Goal: Task Accomplishment & Management: Manage account settings

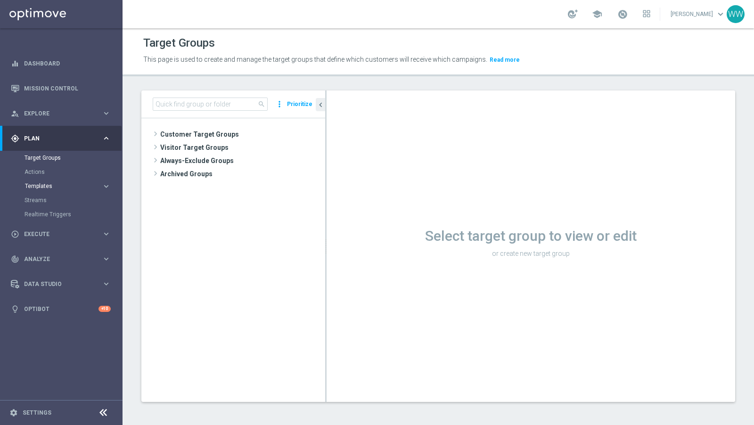
click at [41, 186] on span "Templates" at bounding box center [58, 186] width 67 height 6
click at [40, 172] on link "Actions" at bounding box center [62, 172] width 74 height 8
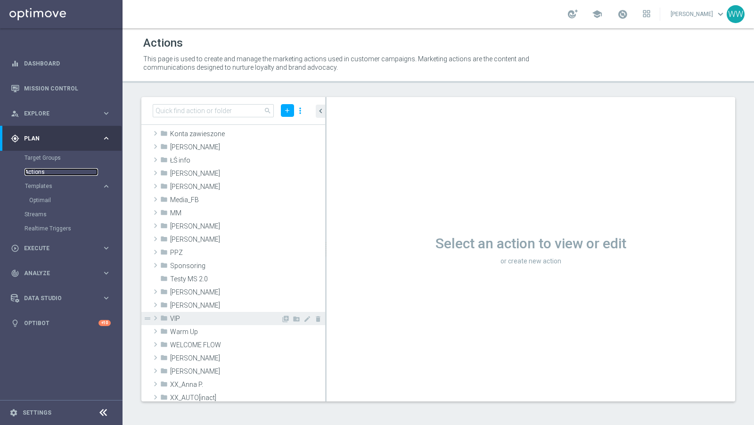
scroll to position [226, 0]
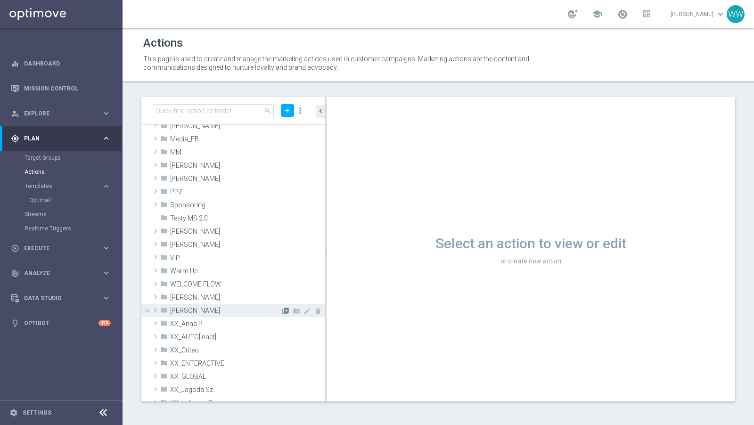
click at [282, 310] on icon "library_add" at bounding box center [286, 311] width 8 height 8
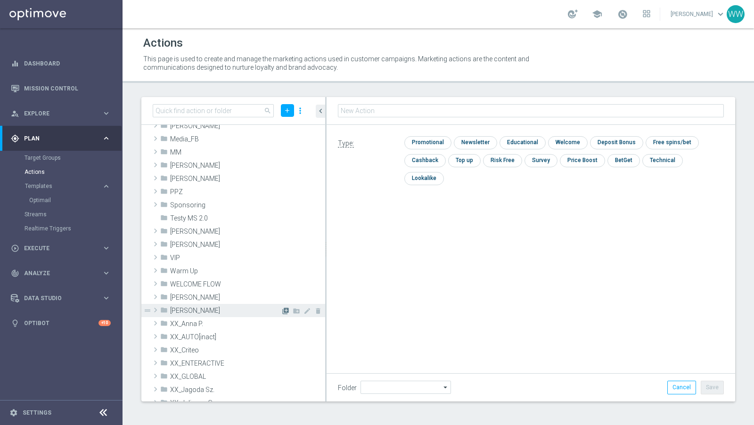
type input "[PERSON_NAME]"
click at [35, 156] on link "Target Groups" at bounding box center [62, 158] width 74 height 8
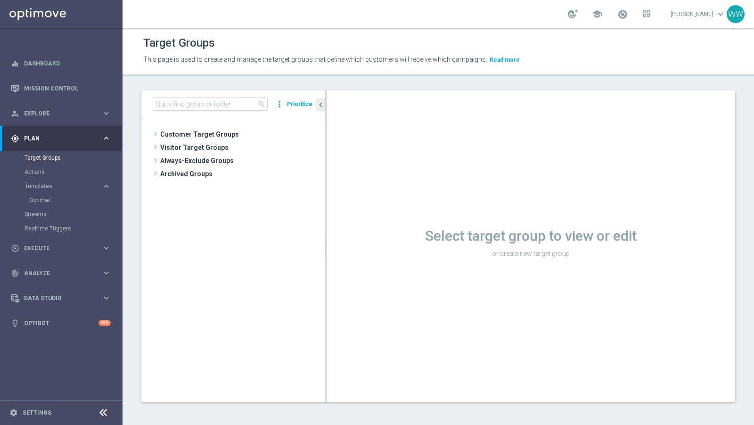
click at [163, 122] on tree-viewport "Customer Target Groups library_add create_new_folder" at bounding box center [233, 259] width 184 height 283
click at [151, 140] on span at bounding box center [155, 137] width 9 height 8
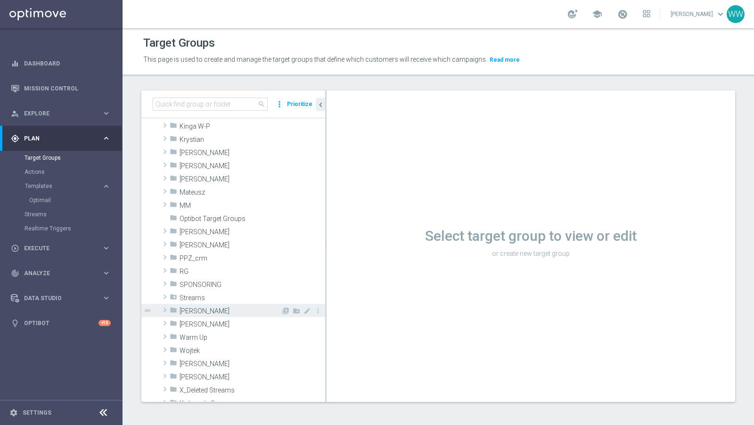
scroll to position [223, 0]
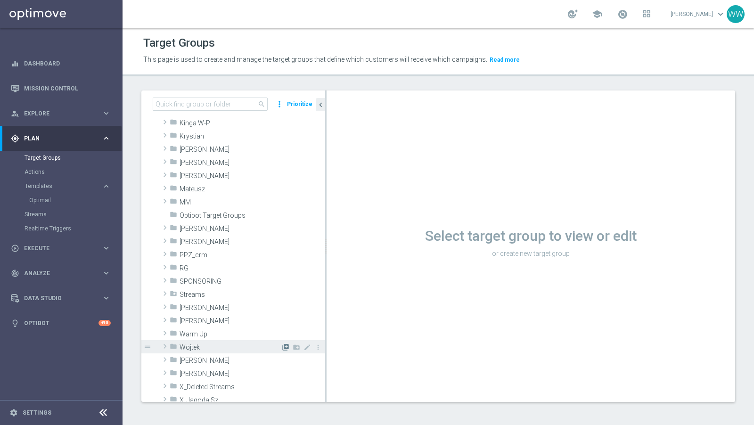
click at [284, 344] on icon "library_add" at bounding box center [286, 348] width 8 height 8
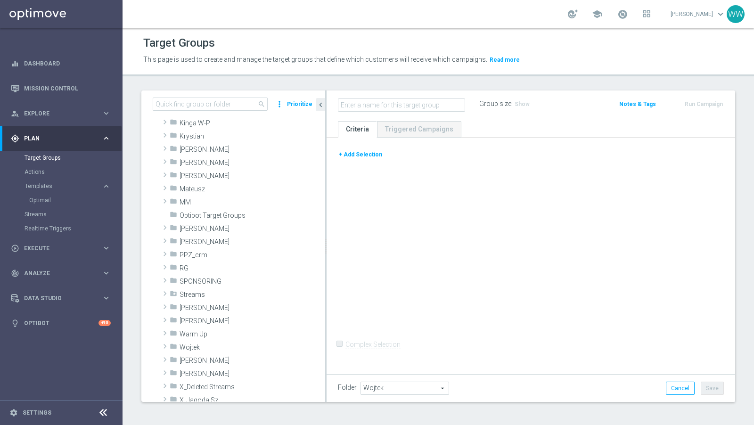
click at [354, 154] on button "+ Add Selection" at bounding box center [360, 154] width 45 height 10
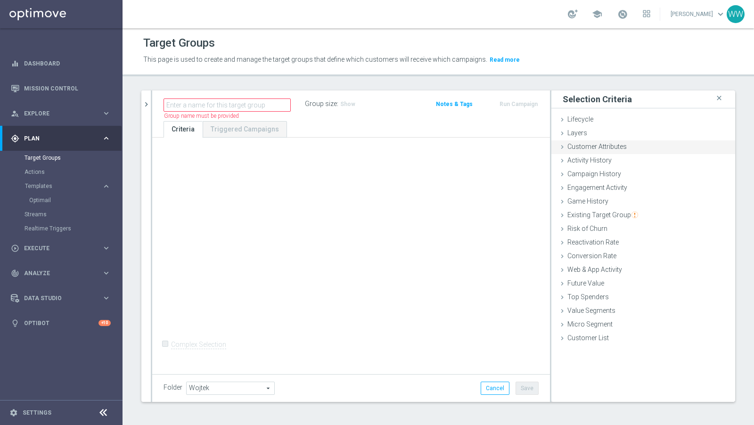
click at [588, 143] on span "Customer Attributes" at bounding box center [596, 147] width 59 height 8
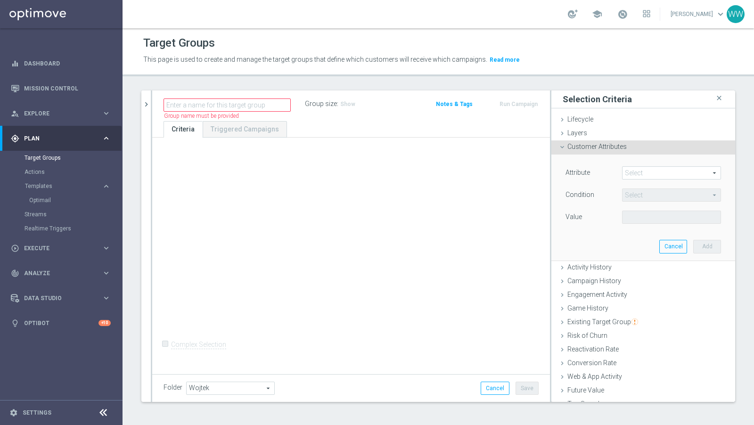
click at [630, 172] on span at bounding box center [672, 173] width 98 height 12
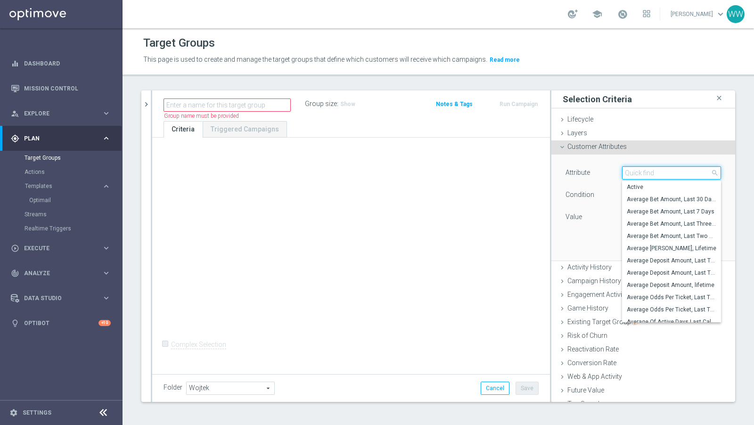
click at [630, 172] on input "search" at bounding box center [671, 172] width 99 height 13
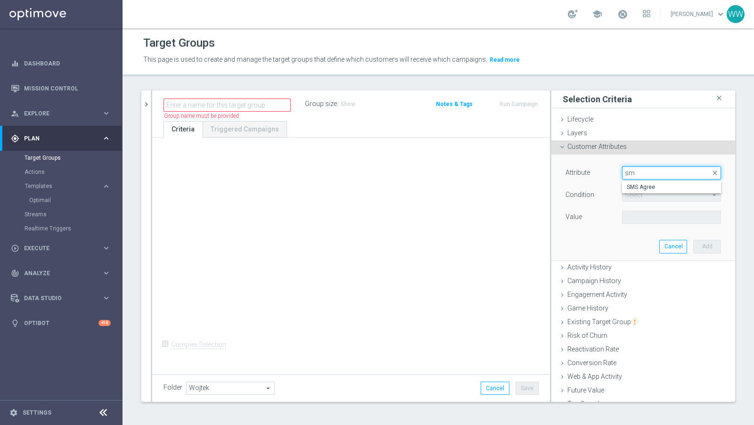
type input "s"
type input "agree"
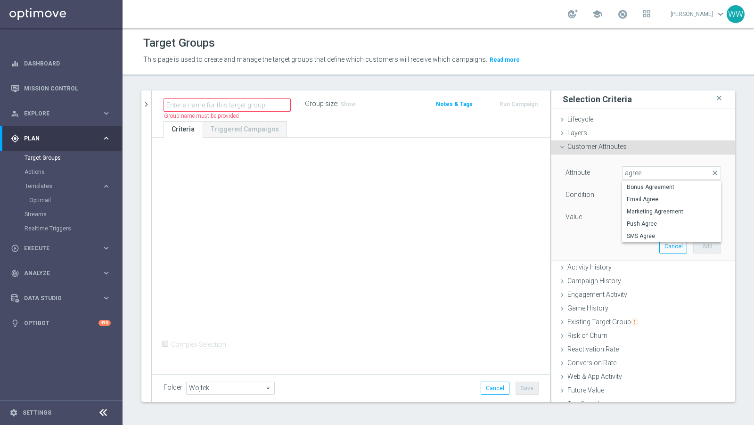
click at [605, 152] on div "Customer Attributes done" at bounding box center [643, 147] width 184 height 14
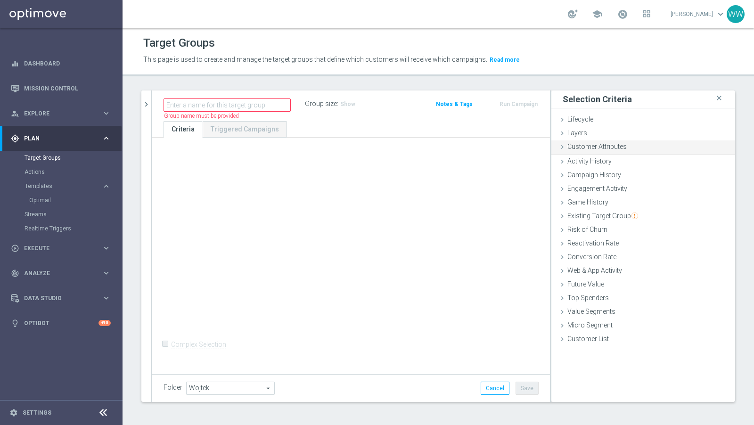
click at [614, 150] on div "Customer Attributes done" at bounding box center [643, 147] width 184 height 14
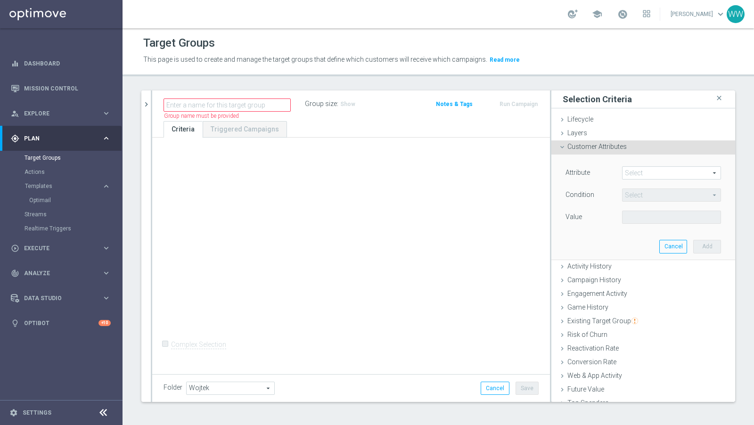
click at [638, 171] on span at bounding box center [672, 173] width 98 height 12
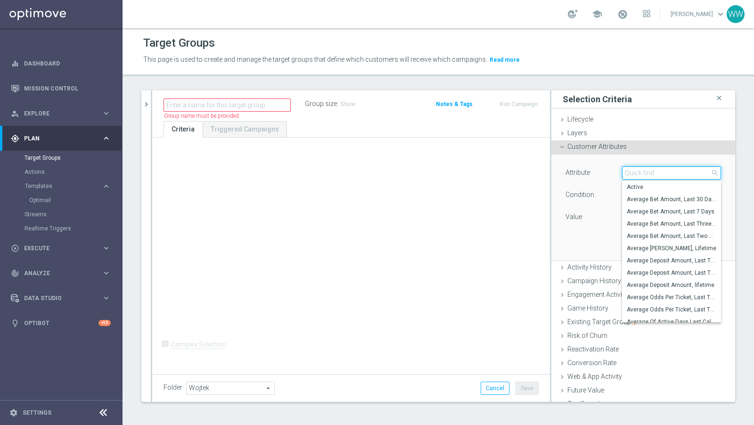
click at [640, 175] on input "search" at bounding box center [671, 172] width 99 height 13
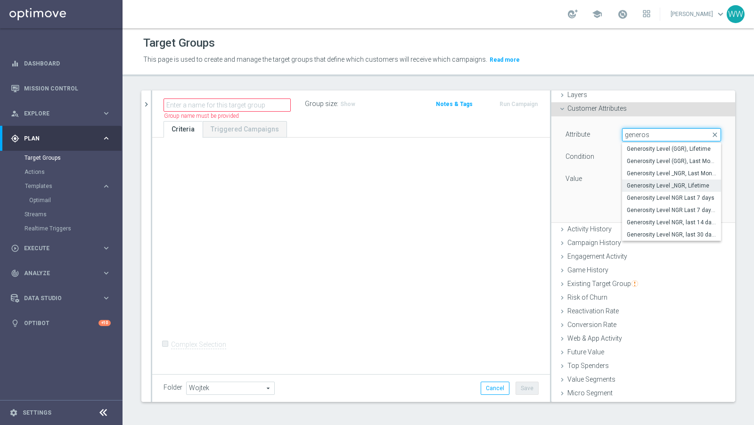
scroll to position [49, 0]
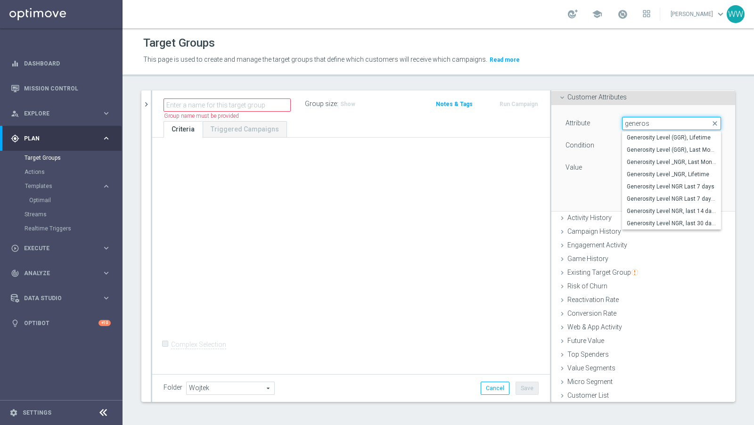
type input "generos"
click at [384, 134] on ul "Criteria Triggered Campaigns" at bounding box center [351, 129] width 398 height 16
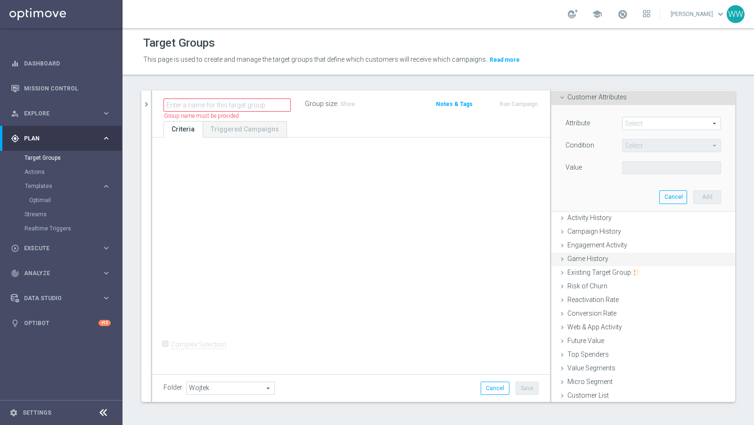
scroll to position [0, 0]
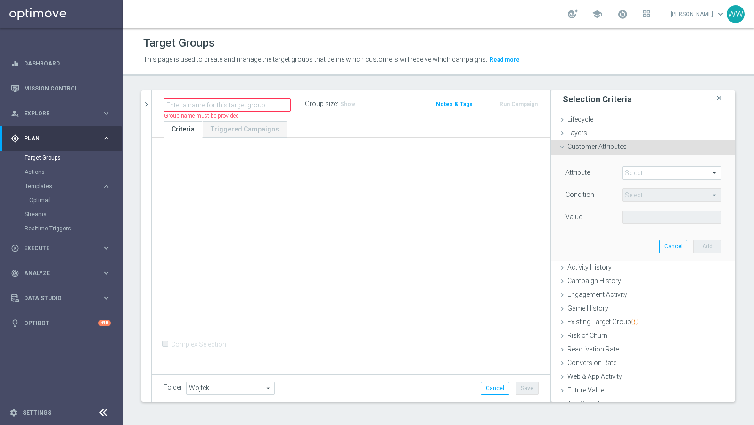
click at [565, 143] on icon at bounding box center [562, 147] width 8 height 8
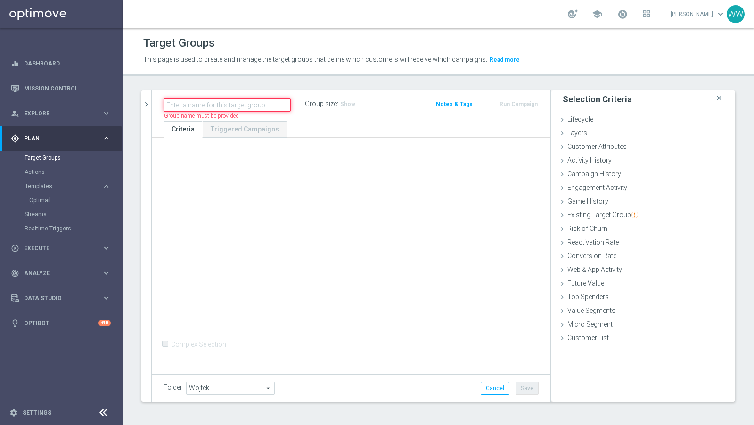
click at [186, 101] on input "text" at bounding box center [227, 104] width 127 height 13
click at [139, 98] on div "search more_vert Prioritize Customer Target Groups library_add create_new_folde…" at bounding box center [439, 253] width 632 height 326
click at [145, 98] on button "chevron_right" at bounding box center [145, 104] width 9 height 28
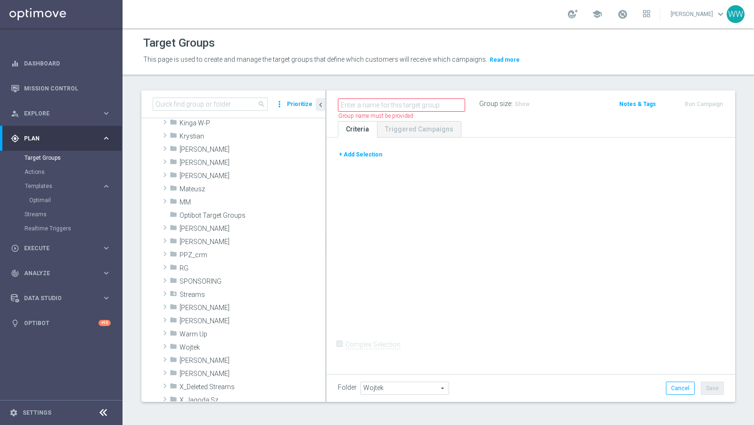
click at [364, 153] on button "+ Add Selection" at bounding box center [360, 154] width 45 height 10
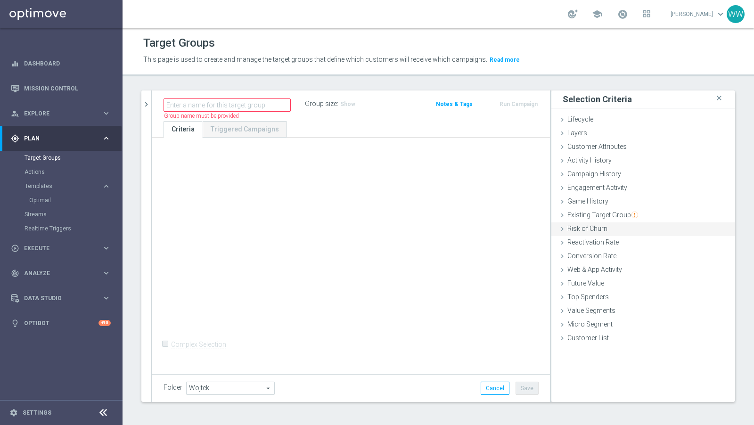
scroll to position [0, 0]
click at [597, 268] on span "Web & App Activity" at bounding box center [594, 269] width 55 height 8
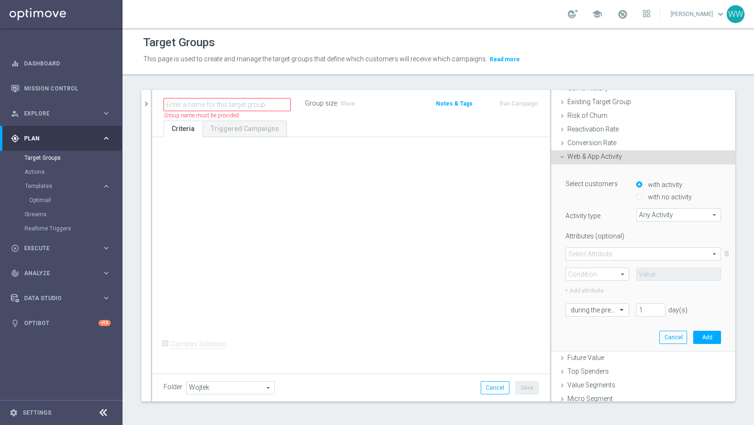
scroll to position [111, 0]
click at [653, 222] on div "Select customers with activity with no activity Activity type Any Activity Any …" at bounding box center [644, 248] width 156 height 140
click at [653, 216] on span "Any Activity" at bounding box center [679, 216] width 84 height 12
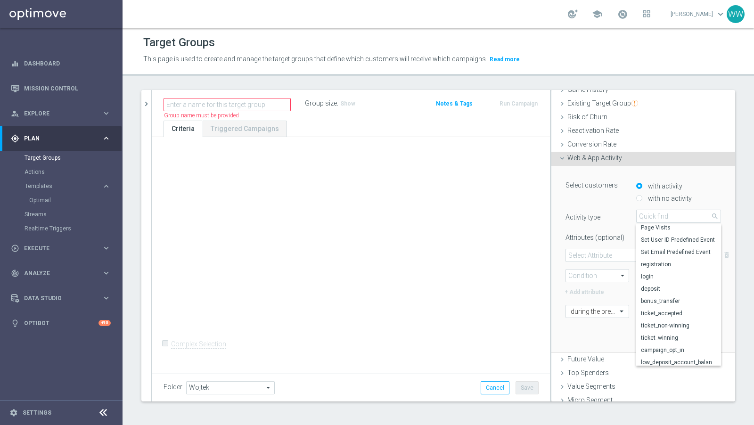
scroll to position [0, 0]
click at [652, 243] on span "Page Visits" at bounding box center [678, 243] width 75 height 8
type input "Page Visits"
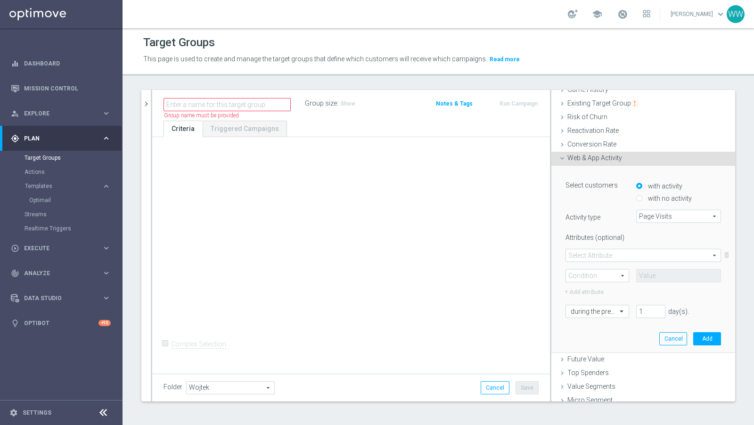
click at [596, 259] on span at bounding box center [643, 255] width 155 height 12
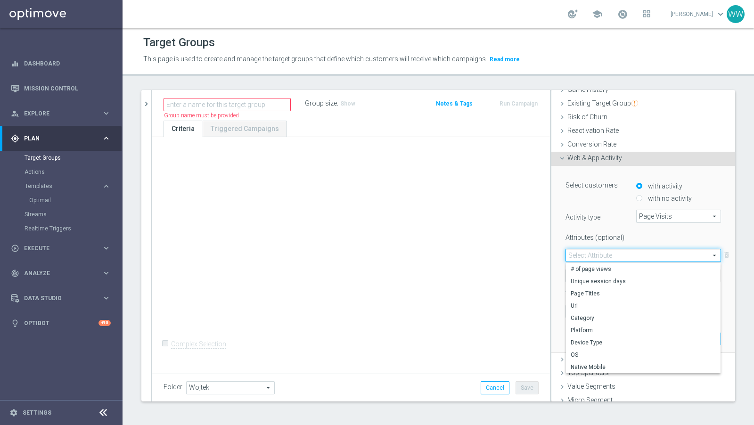
click at [595, 256] on span at bounding box center [643, 255] width 155 height 12
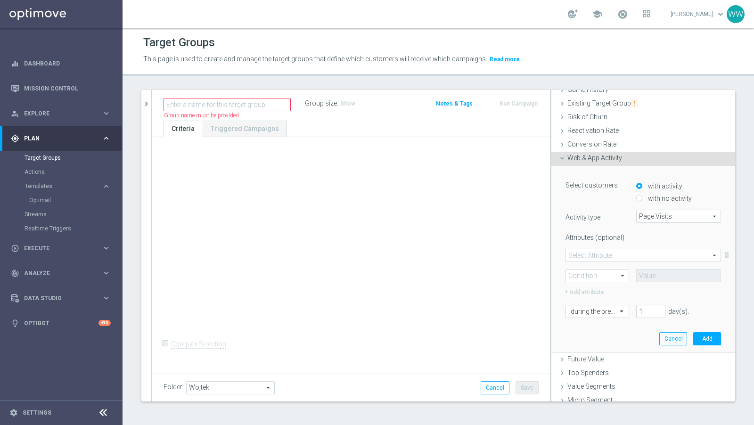
click at [593, 254] on span at bounding box center [643, 255] width 155 height 12
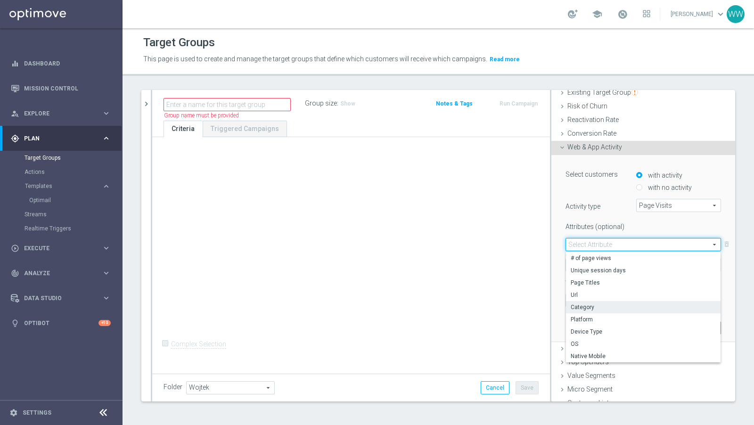
scroll to position [130, 0]
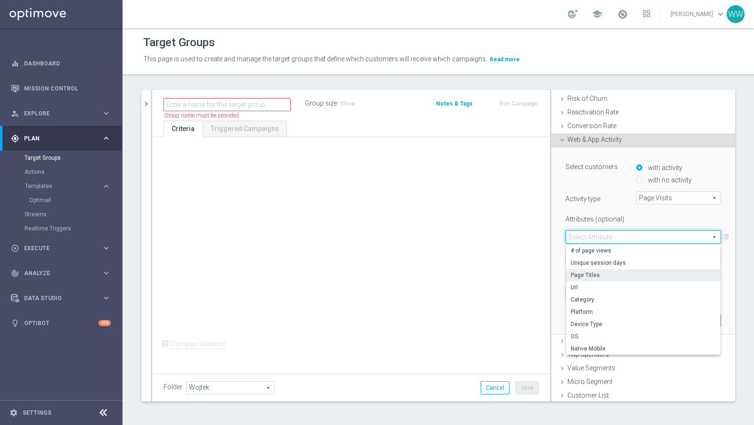
click at [595, 271] on span "Page Titles" at bounding box center [643, 275] width 145 height 8
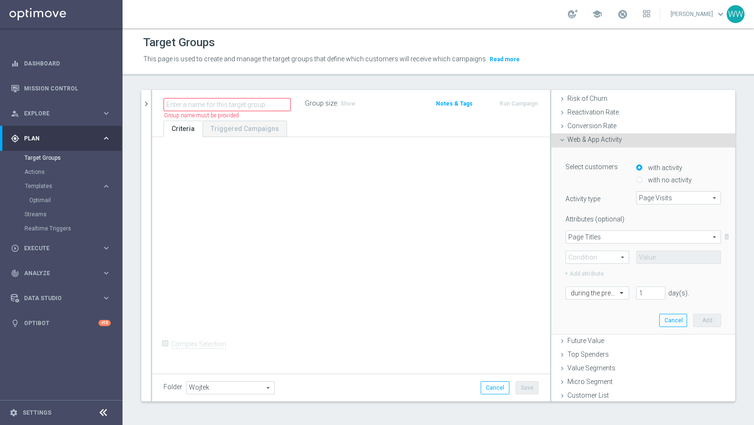
click at [595, 238] on span "Page Titles" at bounding box center [643, 237] width 155 height 12
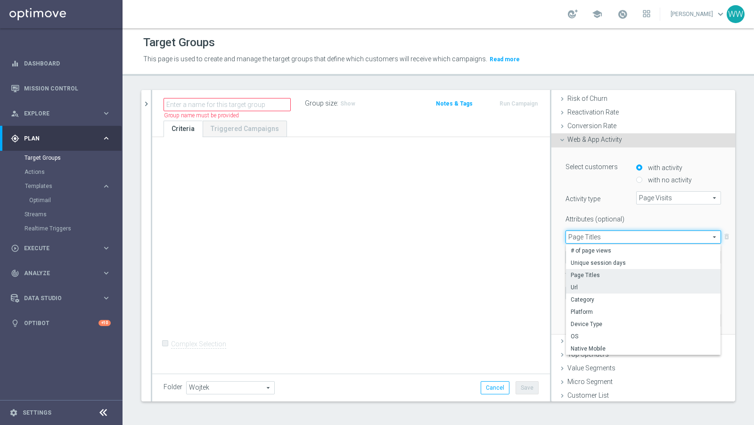
click at [583, 285] on span "Url" at bounding box center [643, 288] width 145 height 8
type input "Url"
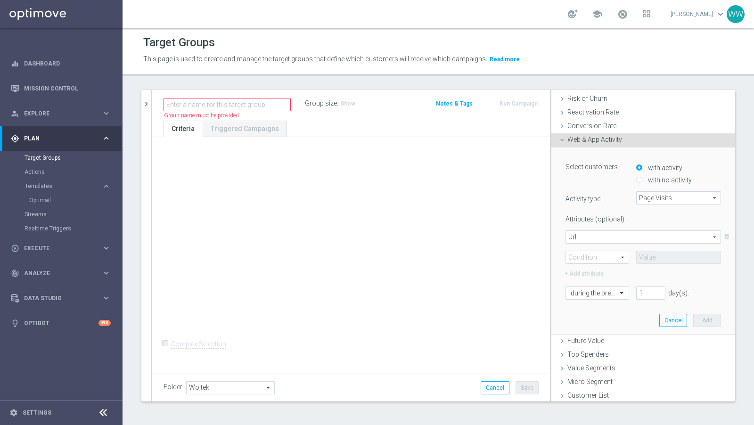
click at [589, 255] on span at bounding box center [597, 257] width 63 height 12
click at [583, 318] on span "Contains" at bounding box center [597, 320] width 53 height 8
type input "Contains"
click at [659, 246] on div "Url Url arrow_drop_down search delete_forever Contains Contains arrow_drop_down…" at bounding box center [644, 247] width 156 height 33
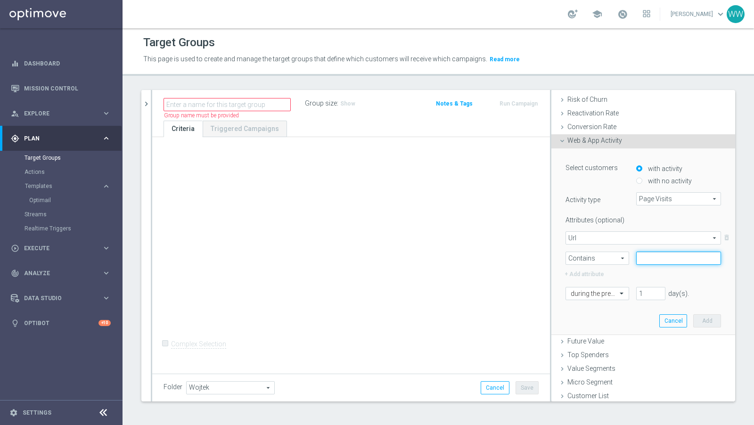
click at [658, 252] on input "text" at bounding box center [678, 258] width 85 height 13
type input "184"
click at [630, 292] on div "1 day(s). Enter a number between 1 and 730" at bounding box center [671, 293] width 85 height 13
click at [648, 292] on input "1" at bounding box center [650, 293] width 29 height 13
type input "3"
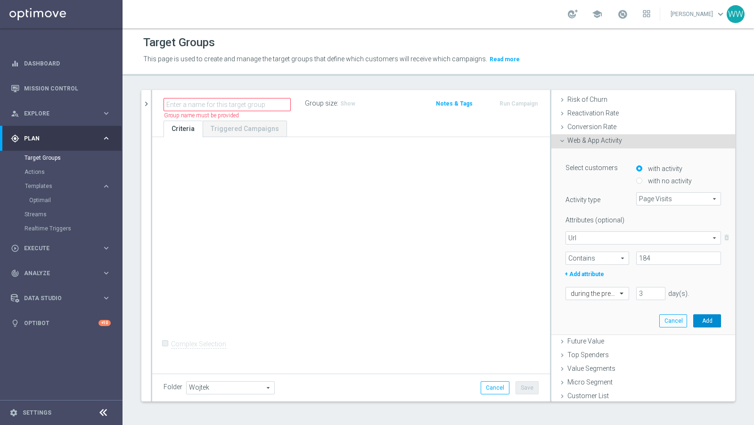
click at [709, 316] on button "Add" at bounding box center [707, 320] width 28 height 13
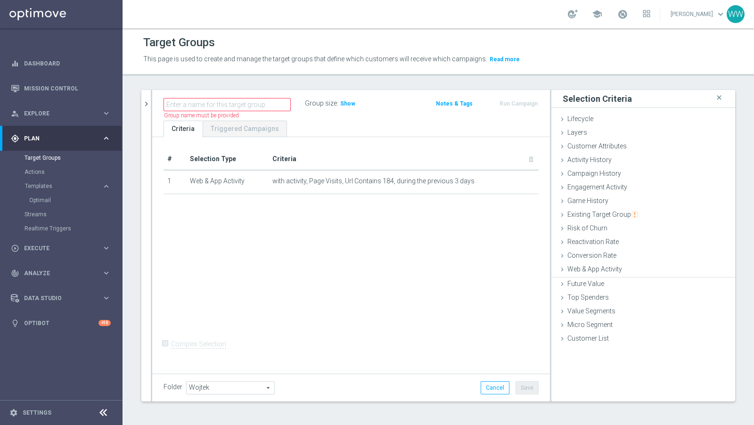
scroll to position [0, 0]
click at [350, 103] on span "Show" at bounding box center [347, 103] width 15 height 7
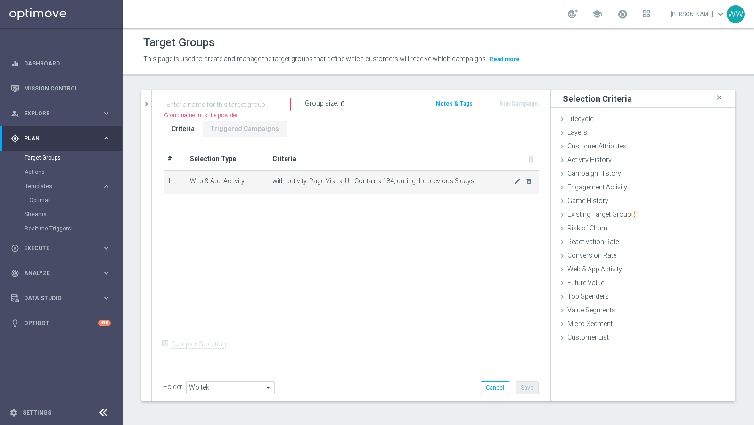
click at [309, 178] on span "with activity, Page Visits, Url Contains 184, during the previous 3 days" at bounding box center [393, 181] width 242 height 8
copy table "# Selection Type Criteria delete_forever 1 Web & App Activity"
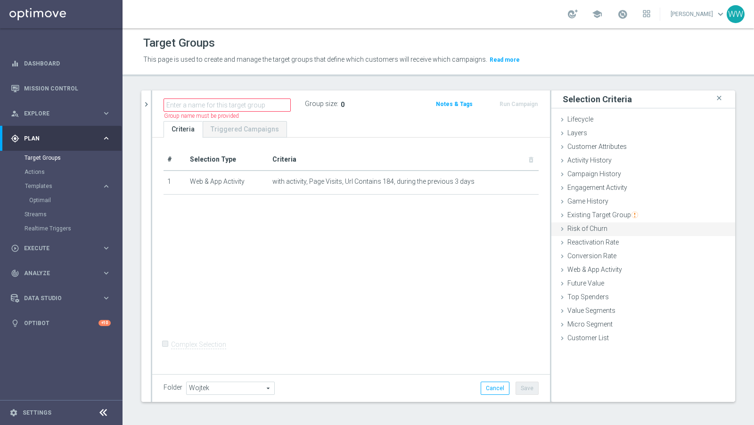
click at [576, 229] on span "Risk of Churn" at bounding box center [587, 229] width 40 height 8
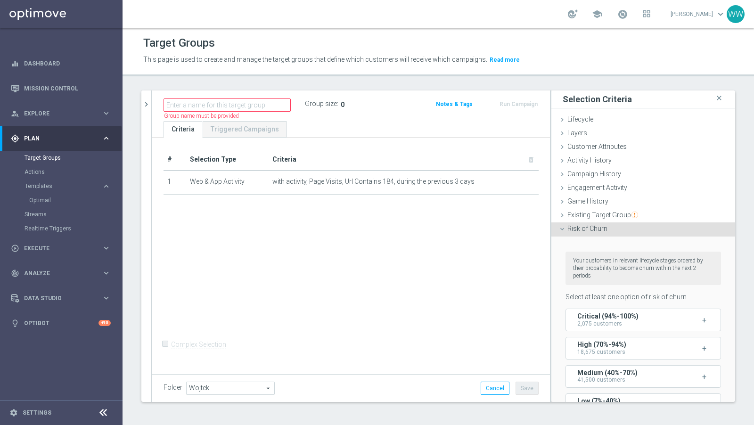
click at [578, 231] on span "Risk of Churn" at bounding box center [587, 229] width 40 height 8
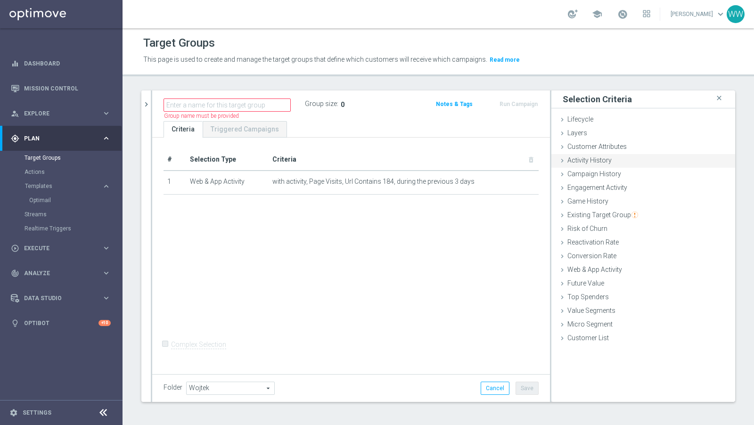
click at [574, 157] on span "Activity History" at bounding box center [589, 160] width 44 height 8
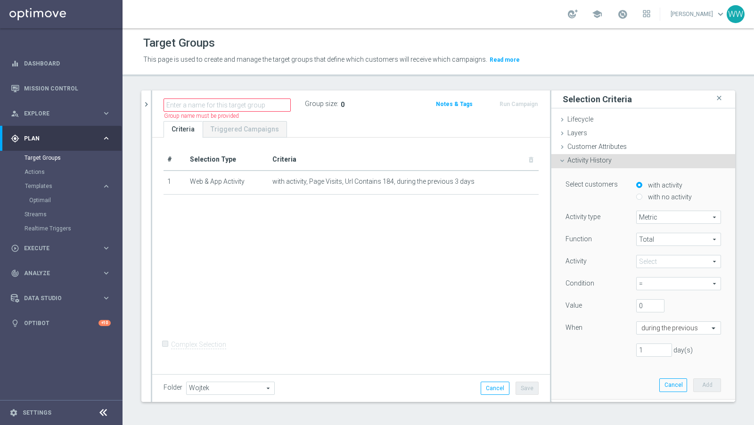
click at [580, 160] on span "Activity History" at bounding box center [589, 160] width 44 height 8
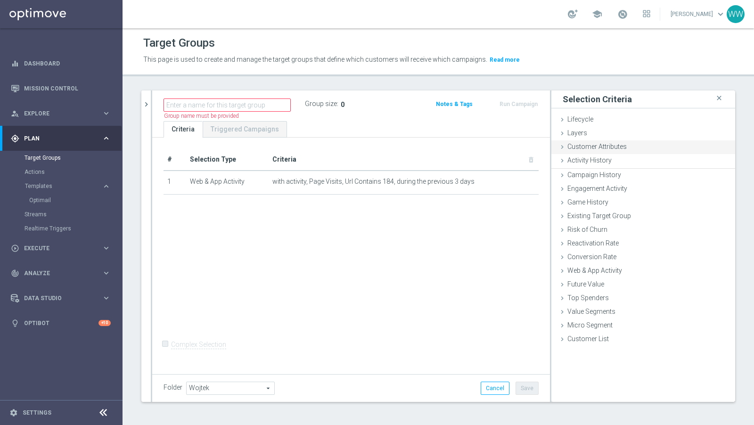
click at [580, 148] on span "Customer Attributes" at bounding box center [596, 147] width 59 height 8
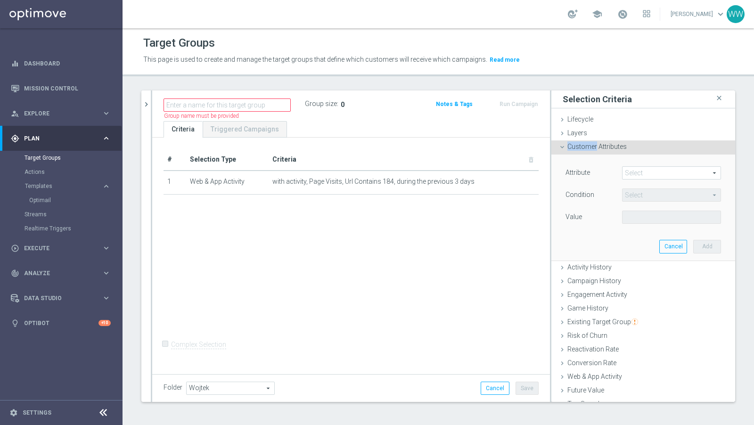
click at [580, 148] on span "Customer Attributes" at bounding box center [596, 147] width 59 height 8
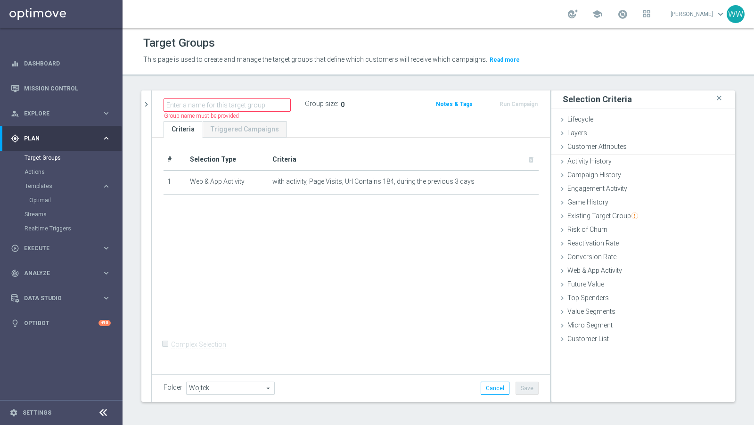
click at [580, 156] on ul "Lifecycle done Cancel Add Layers done Cancel Add Customer Attributes done" at bounding box center [643, 230] width 184 height 234
click at [580, 158] on span "Activity History" at bounding box center [589, 160] width 44 height 8
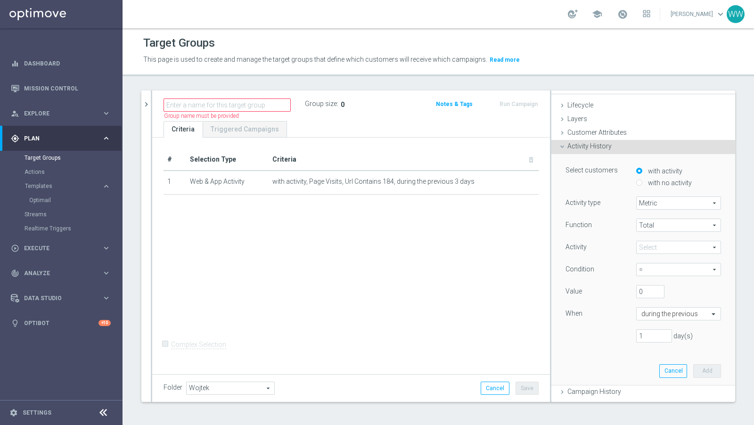
scroll to position [15, 0]
click at [635, 180] on div "with activity with no activity" at bounding box center [678, 177] width 99 height 24
click at [639, 180] on input "with no activity" at bounding box center [639, 182] width 6 height 6
radio input "true"
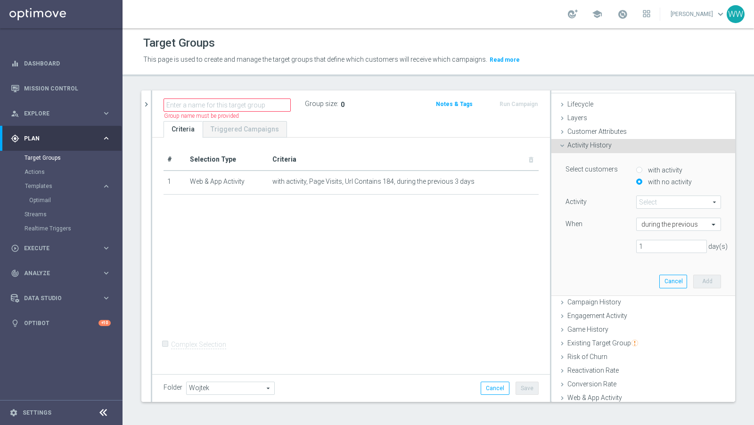
click at [639, 168] on input "with activity" at bounding box center [639, 170] width 6 height 6
radio input "true"
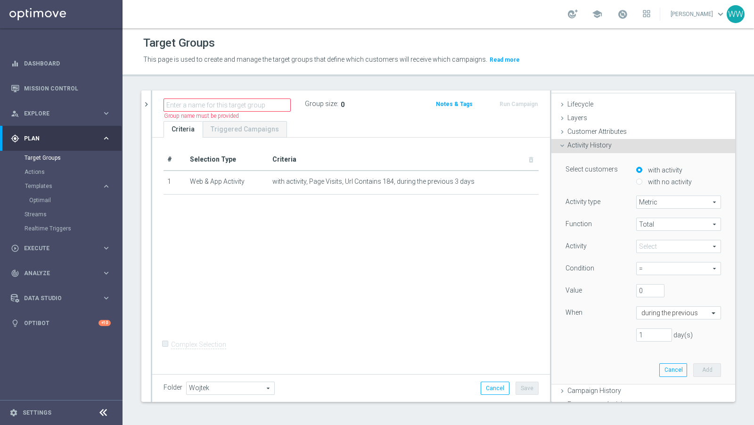
click at [649, 236] on div "Function Total Total arrow_drop_down search Activity Select arrow_drop_down sea…" at bounding box center [644, 283] width 156 height 131
click at [649, 240] on span at bounding box center [679, 246] width 84 height 12
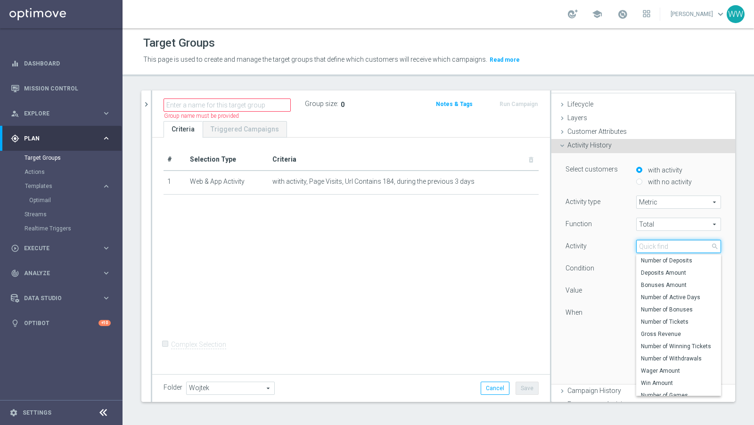
click at [652, 242] on input "search" at bounding box center [678, 246] width 85 height 13
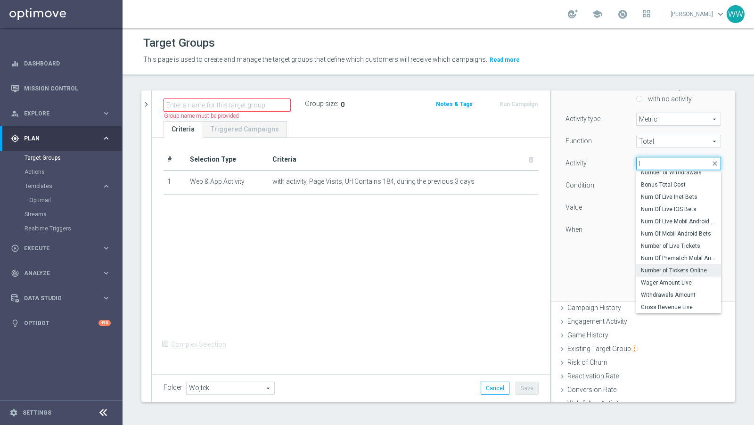
scroll to position [0, 0]
type input "l"
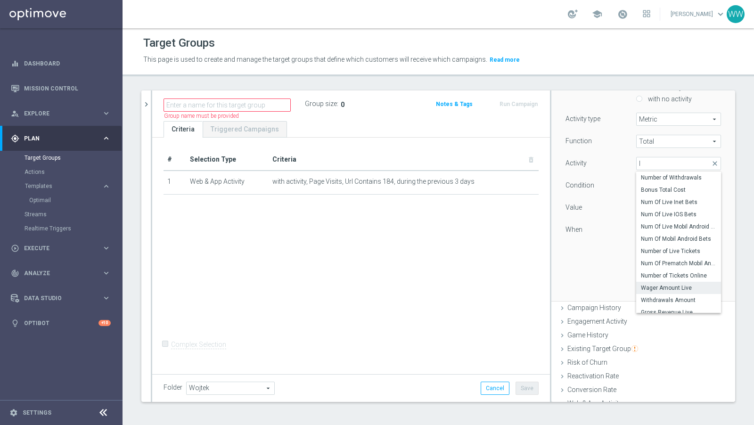
click at [667, 286] on span "Wager Amount Live" at bounding box center [678, 288] width 75 height 8
type input "Wager Amount Live"
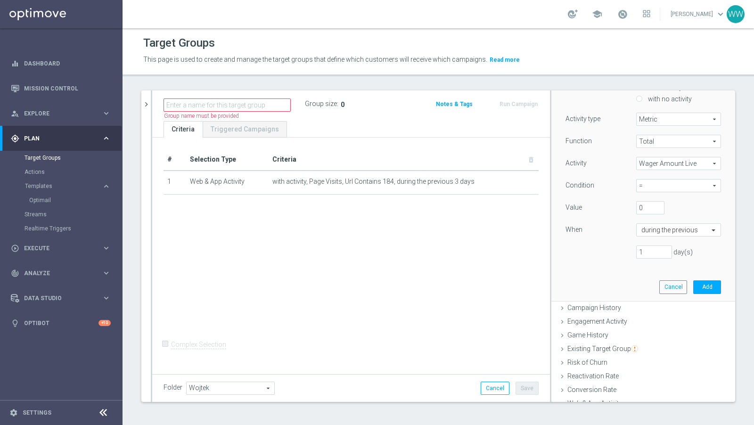
scroll to position [25, 0]
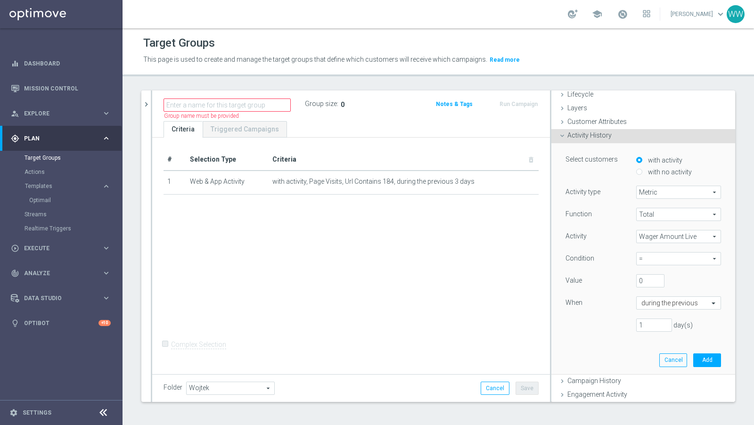
click at [563, 139] on icon at bounding box center [562, 136] width 8 height 8
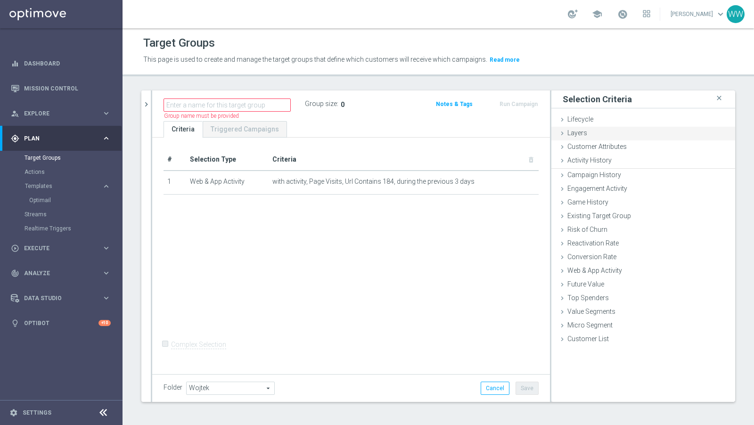
scroll to position [0, 0]
click at [583, 147] on span "Customer Attributes" at bounding box center [596, 147] width 59 height 8
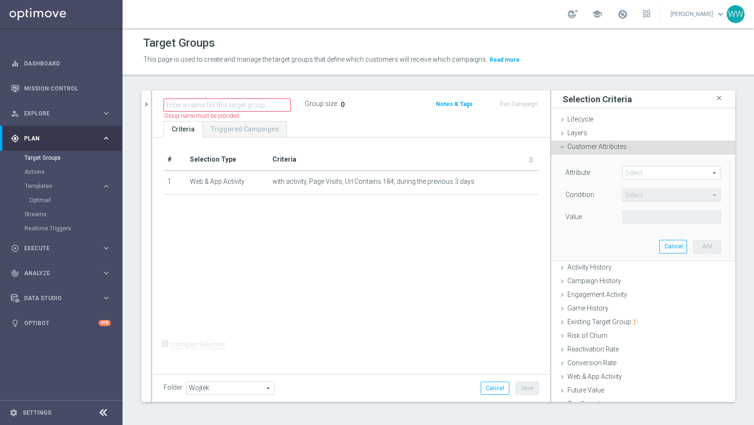
click at [651, 171] on span at bounding box center [672, 173] width 98 height 12
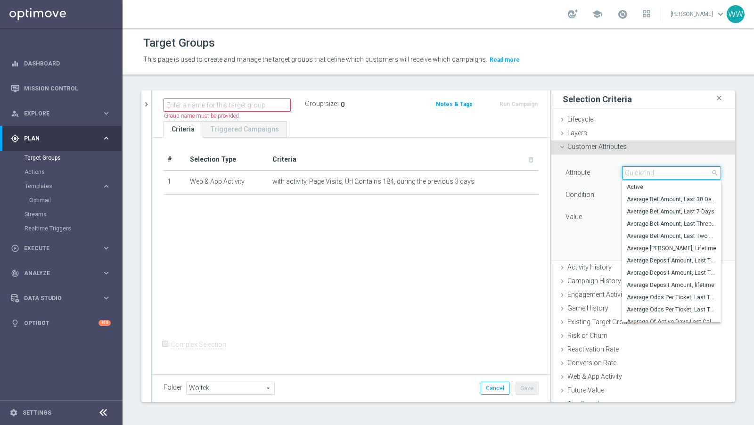
click at [651, 171] on input "search" at bounding box center [671, 172] width 99 height 13
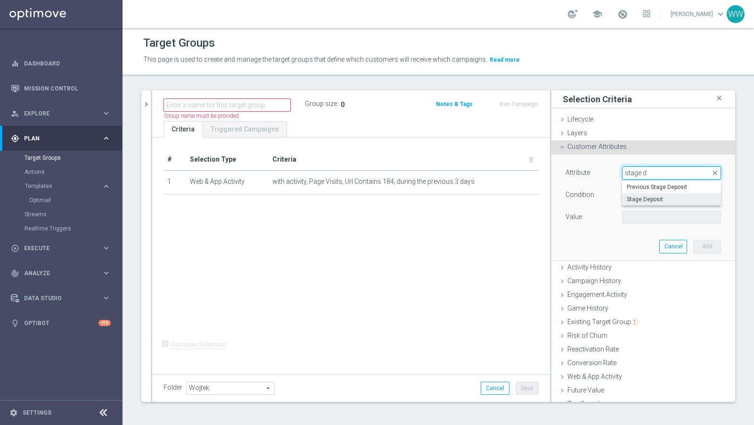
type input "stage d"
click at [635, 203] on label "Stage Deposit" at bounding box center [671, 199] width 99 height 12
type input "Stage Deposit"
type input "Equals"
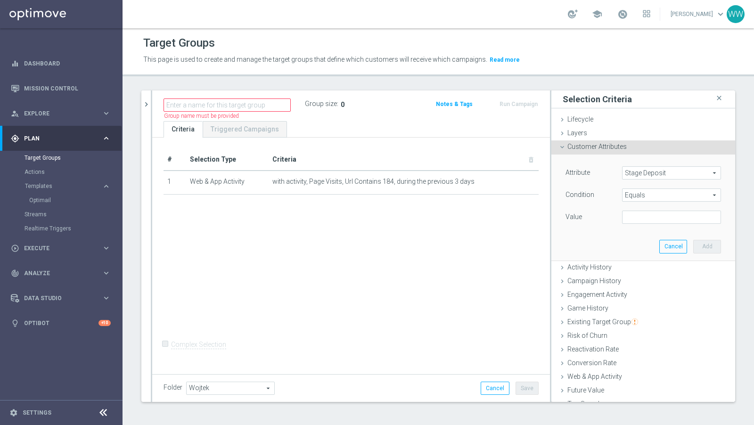
click at [643, 197] on span "Equals" at bounding box center [672, 195] width 98 height 12
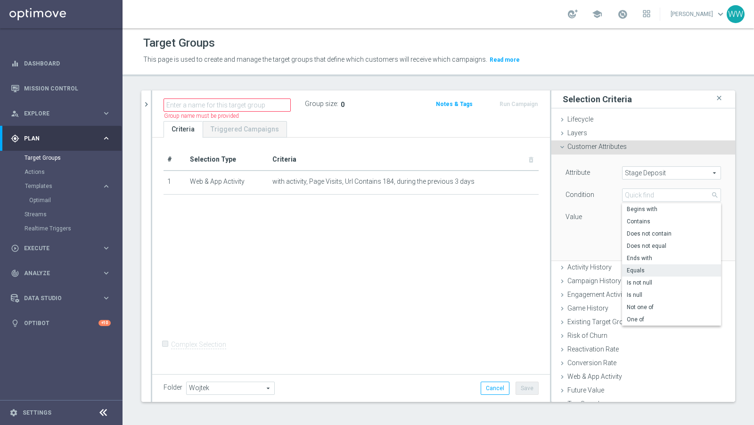
drag, startPoint x: 603, startPoint y: 212, endPoint x: 609, endPoint y: 212, distance: 5.7
click at [603, 212] on div "Value" at bounding box center [586, 218] width 57 height 15
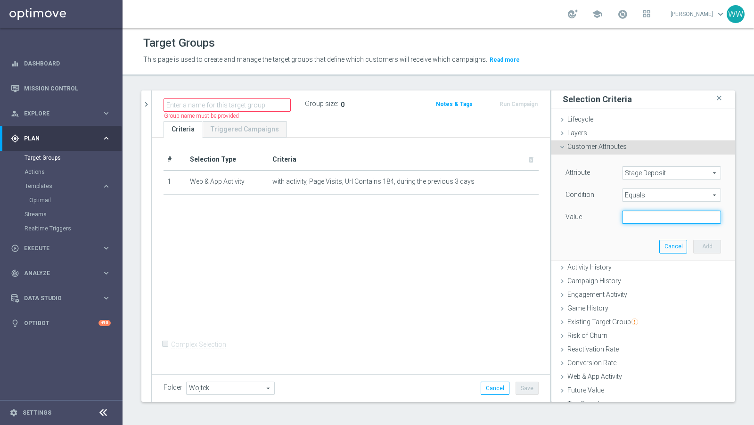
click at [631, 218] on input "text" at bounding box center [671, 217] width 99 height 13
click at [600, 219] on div "Value" at bounding box center [586, 218] width 57 height 15
click at [634, 219] on input "text" at bounding box center [671, 217] width 99 height 13
type input "Active"
click at [637, 238] on div "Attribute Stage Deposit Stage Deposit arrow_drop_down search Condition Equals E…" at bounding box center [643, 208] width 170 height 106
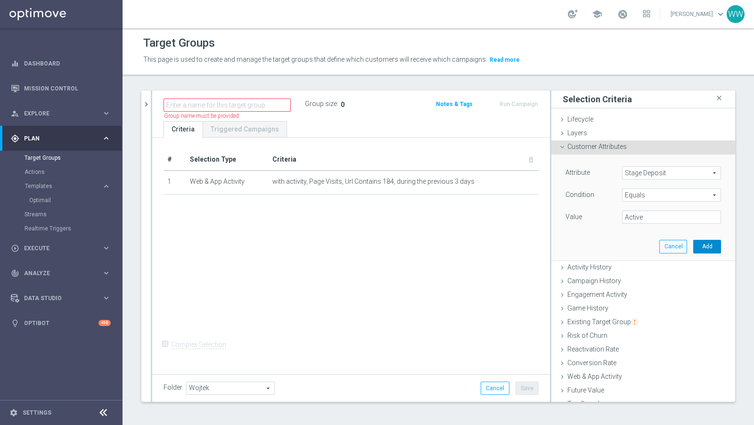
click at [712, 240] on button "Add" at bounding box center [707, 246] width 28 height 13
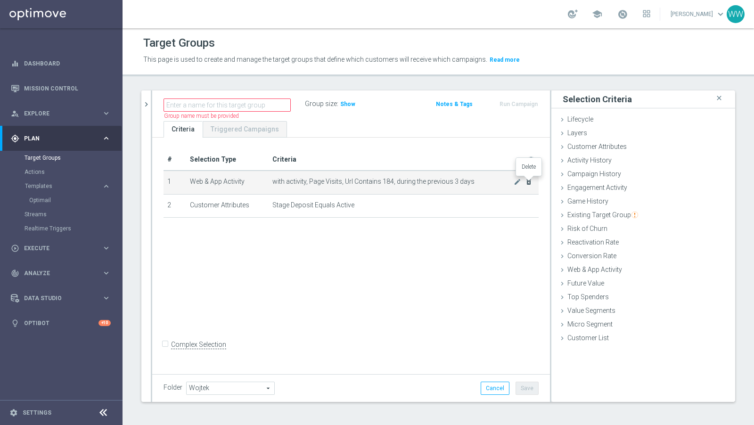
click at [526, 179] on icon "delete_forever" at bounding box center [529, 182] width 8 height 8
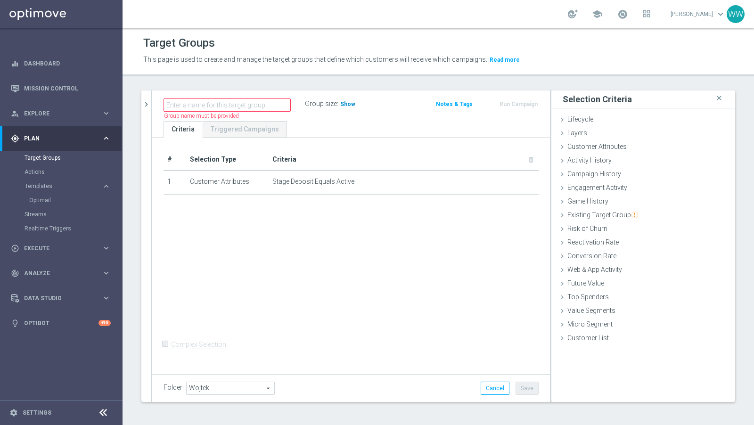
click at [347, 101] on span "Show" at bounding box center [347, 104] width 15 height 7
click at [574, 163] on div "Activity History done" at bounding box center [643, 161] width 184 height 14
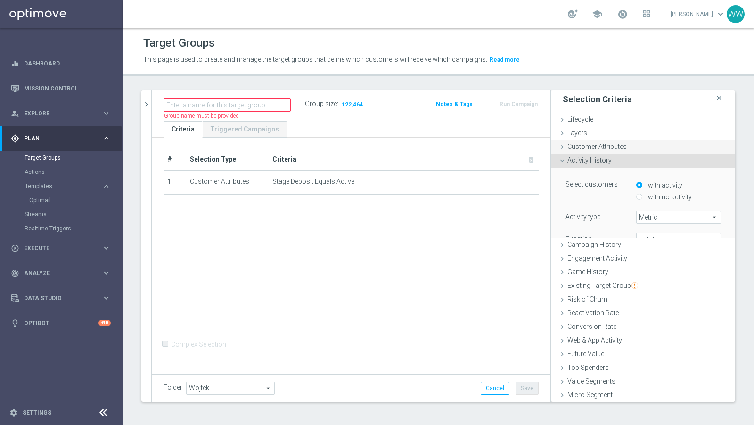
click at [574, 145] on span "Customer Attributes" at bounding box center [596, 147] width 59 height 8
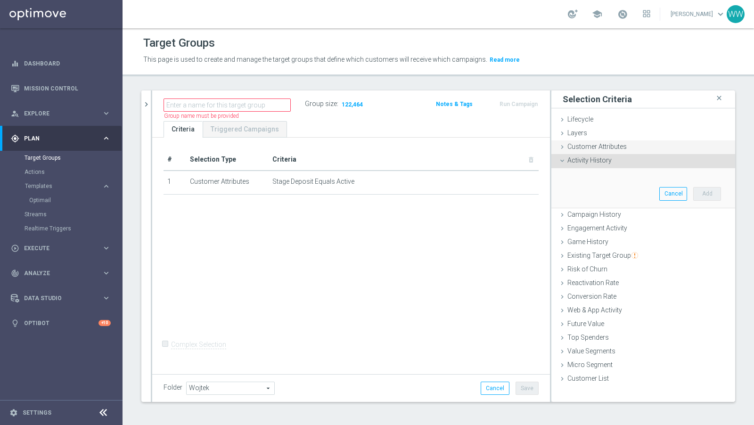
click at [597, 141] on div "Customer Attributes done selection saved" at bounding box center [643, 147] width 184 height 14
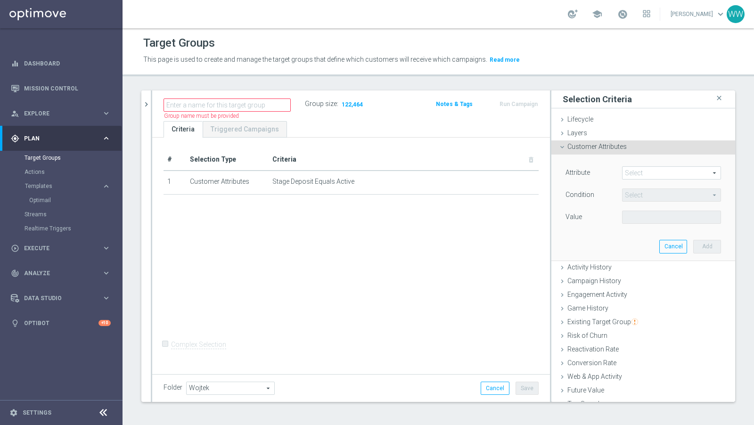
click at [625, 170] on span at bounding box center [672, 173] width 98 height 12
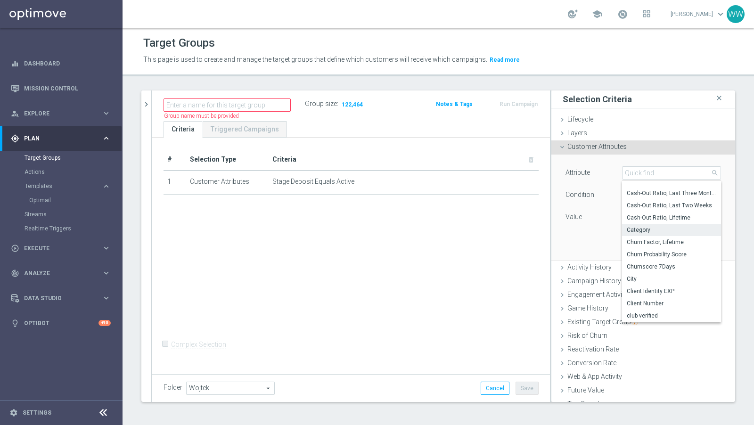
scroll to position [794, 0]
click at [646, 203] on span "Category" at bounding box center [672, 207] width 90 height 8
type input "Category"
type input "Equals"
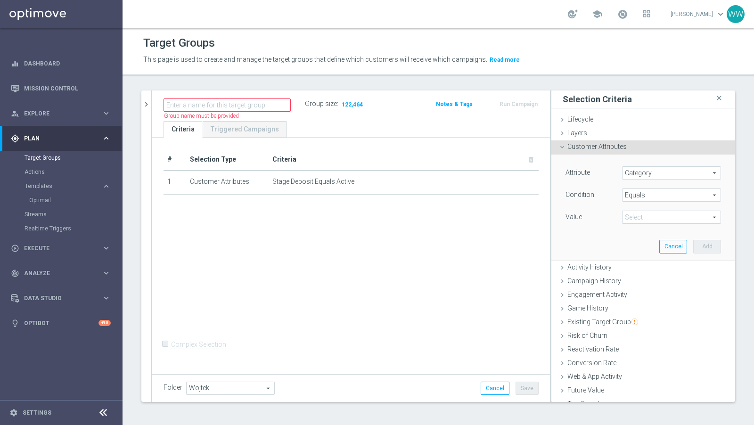
click at [644, 216] on span at bounding box center [672, 217] width 98 height 12
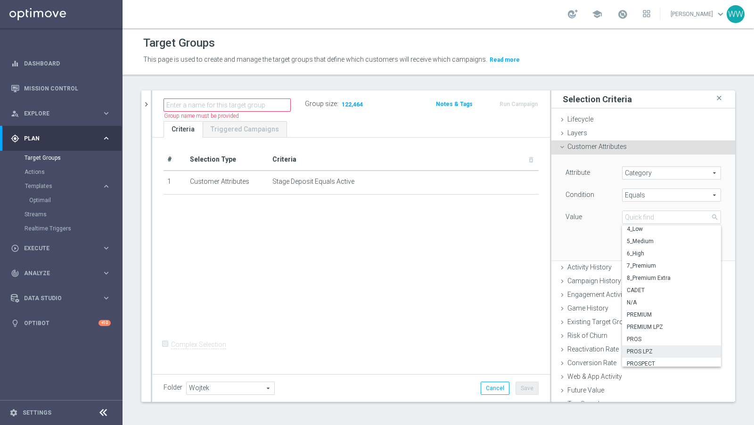
scroll to position [0, 0]
click at [643, 172] on span "Category" at bounding box center [672, 173] width 98 height 12
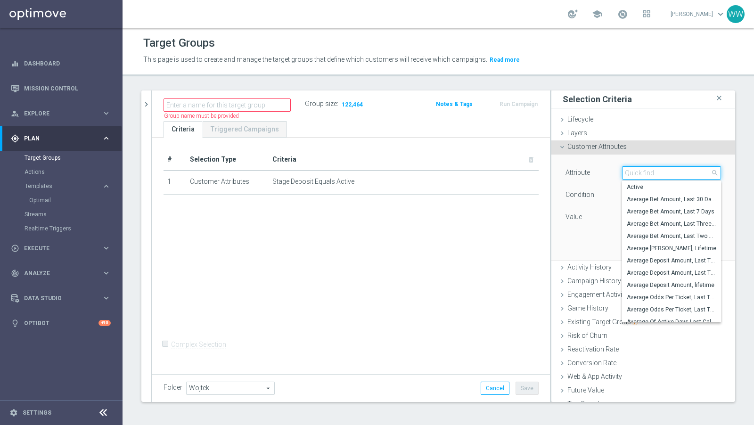
click at [643, 172] on input "search" at bounding box center [671, 172] width 99 height 13
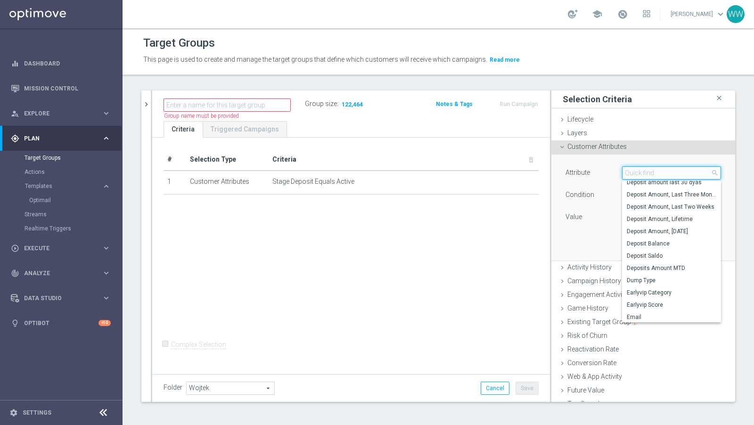
scroll to position [1170, 0]
click at [658, 279] on span "Dump Type" at bounding box center [672, 282] width 90 height 8
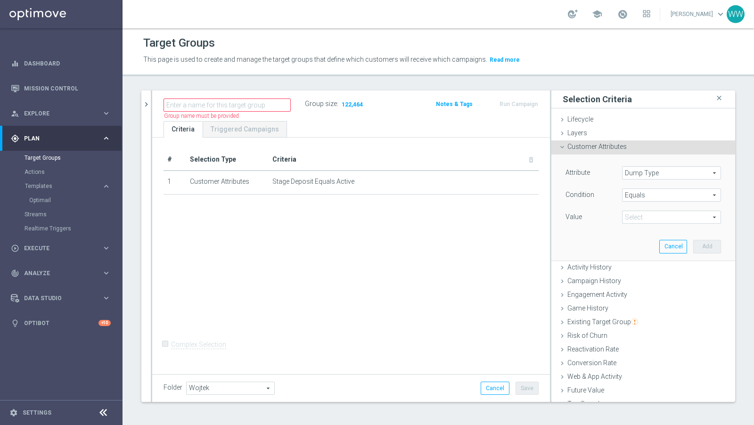
click at [653, 212] on span at bounding box center [672, 217] width 98 height 12
click at [648, 177] on span "Dump Type" at bounding box center [672, 173] width 98 height 12
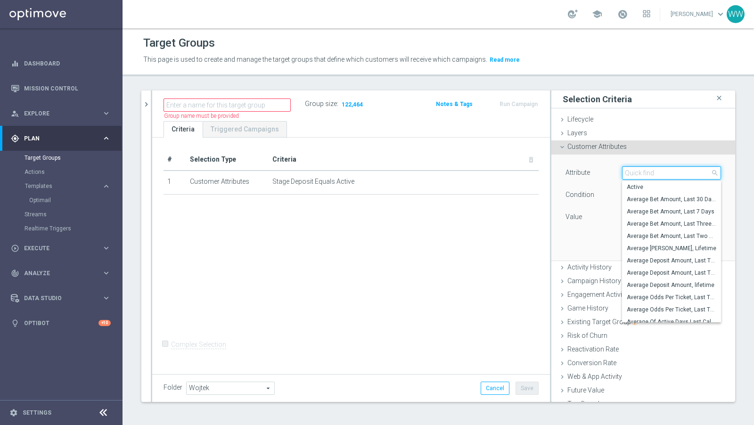
click at [648, 170] on input "search" at bounding box center [671, 172] width 99 height 13
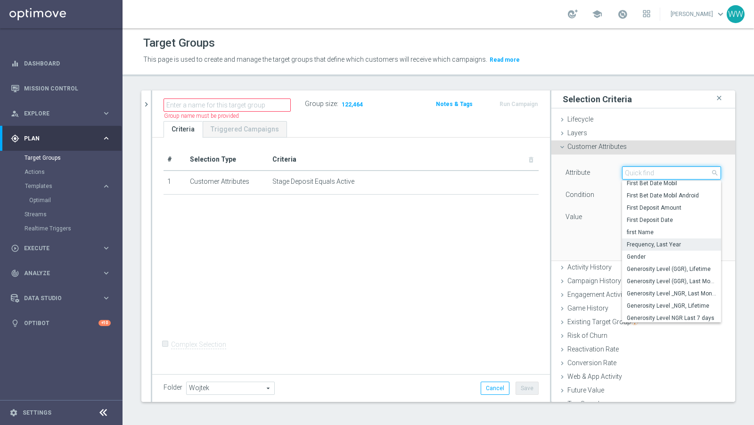
scroll to position [1407, 0]
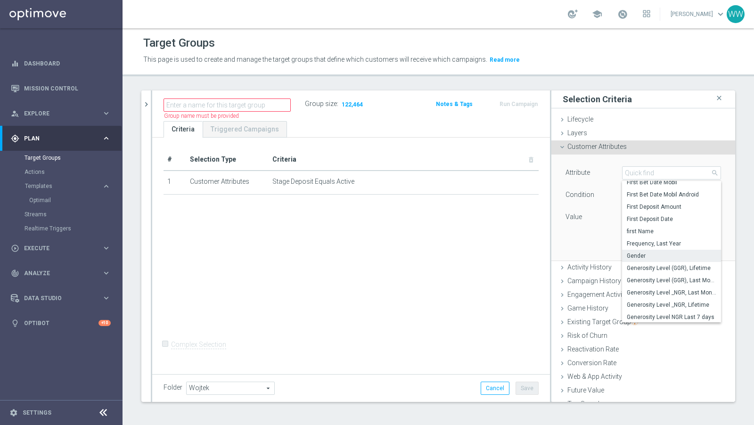
click at [647, 256] on span "Gender" at bounding box center [672, 256] width 90 height 8
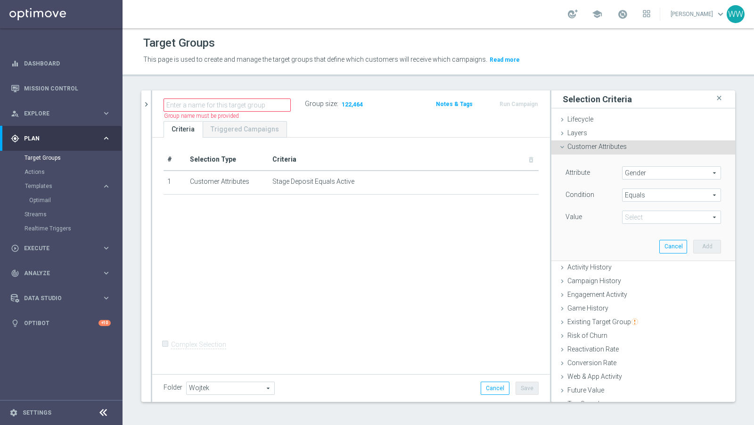
click at [647, 228] on div "Attribute Gender Gender arrow_drop_down search Condition Equals Equals arrow_dr…" at bounding box center [643, 208] width 170 height 106
click at [647, 226] on div "Attribute Gender Gender arrow_drop_down search Condition Equals Equals arrow_dr…" at bounding box center [643, 208] width 170 height 106
click at [647, 222] on span at bounding box center [672, 217] width 98 height 12
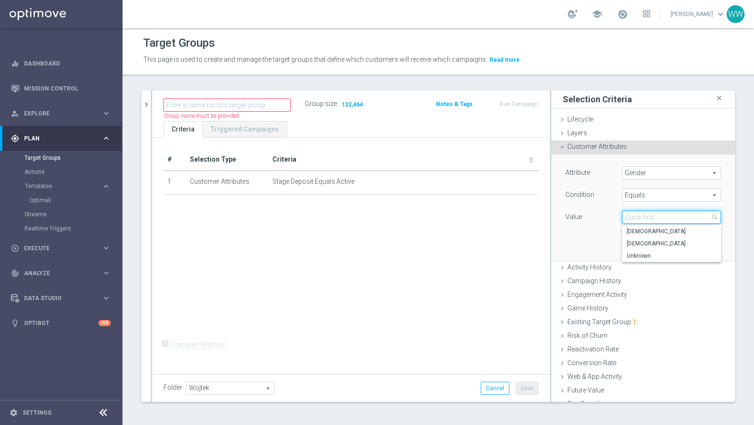
click at [647, 220] on input "search" at bounding box center [671, 217] width 99 height 13
click at [643, 172] on span "Gender" at bounding box center [672, 173] width 98 height 12
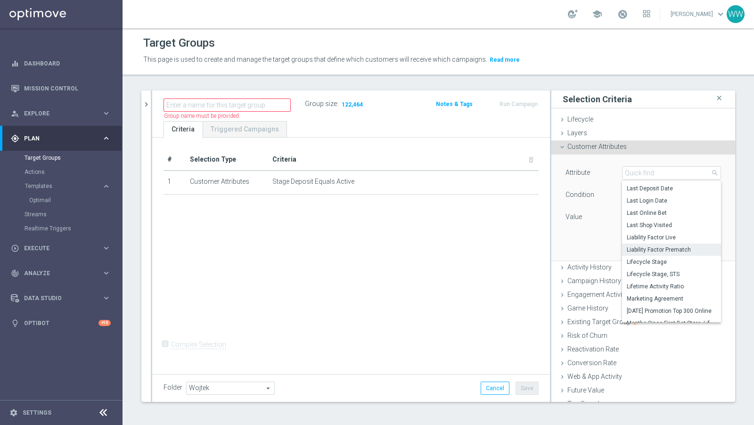
scroll to position [1979, 0]
click at [656, 225] on span "Last Shop Visited" at bounding box center [672, 225] width 90 height 8
type input "Last Shop Visited"
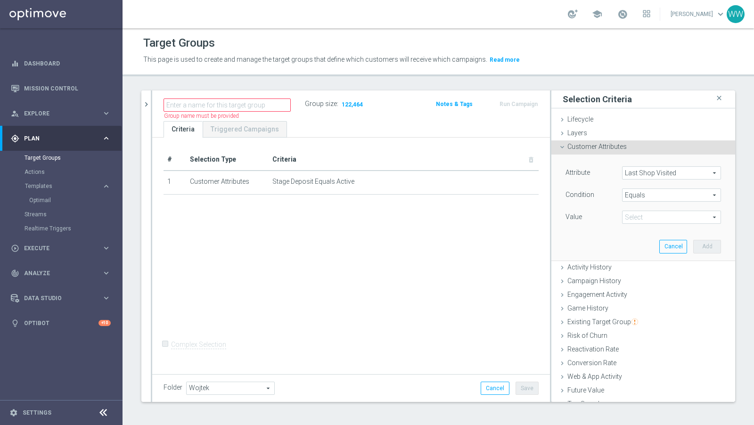
click at [646, 213] on span at bounding box center [672, 217] width 98 height 12
click at [595, 212] on div "Value" at bounding box center [586, 218] width 57 height 15
click at [635, 170] on span "Last Shop Visited" at bounding box center [672, 173] width 98 height 12
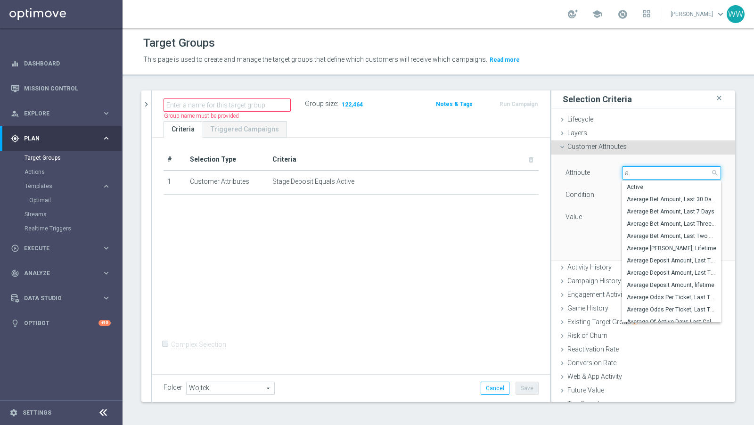
click at [635, 175] on input "a" at bounding box center [671, 172] width 99 height 13
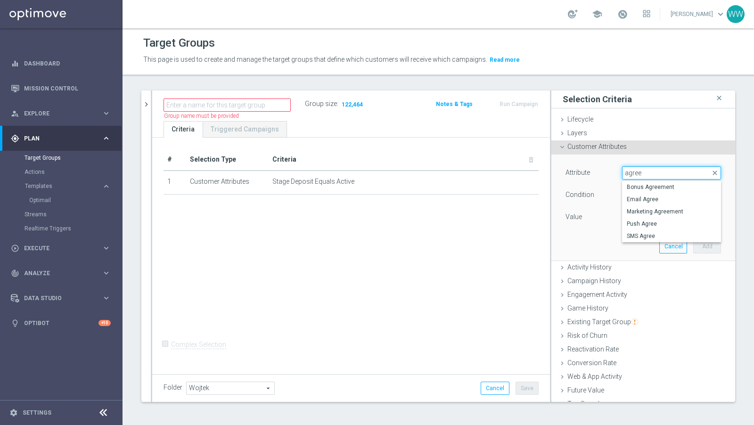
type input "agree"
